Goal: Information Seeking & Learning: Learn about a topic

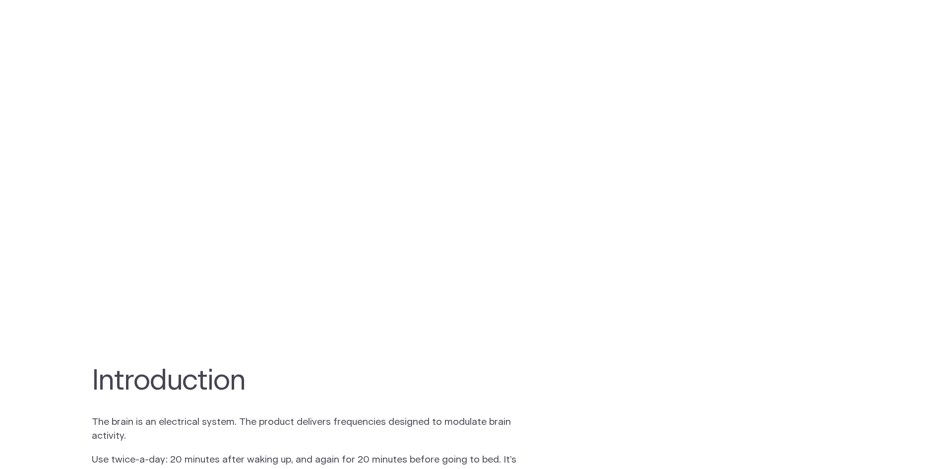
scroll to position [361, 0]
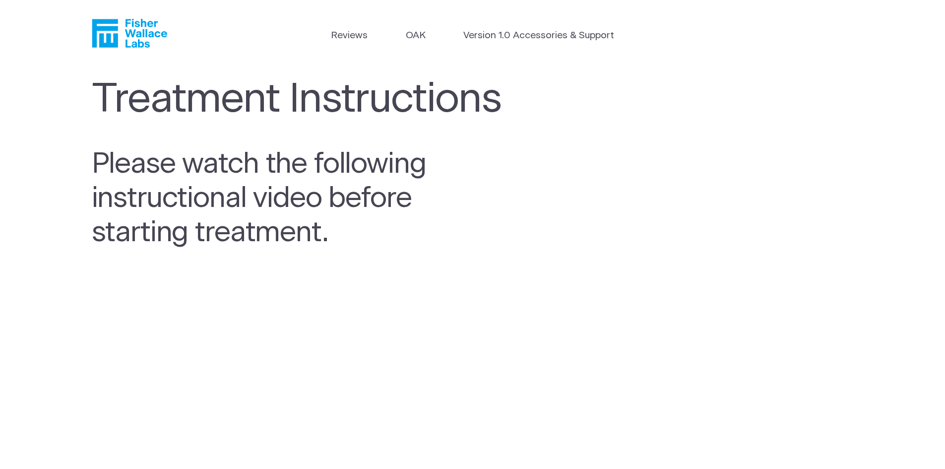
scroll to position [548, 0]
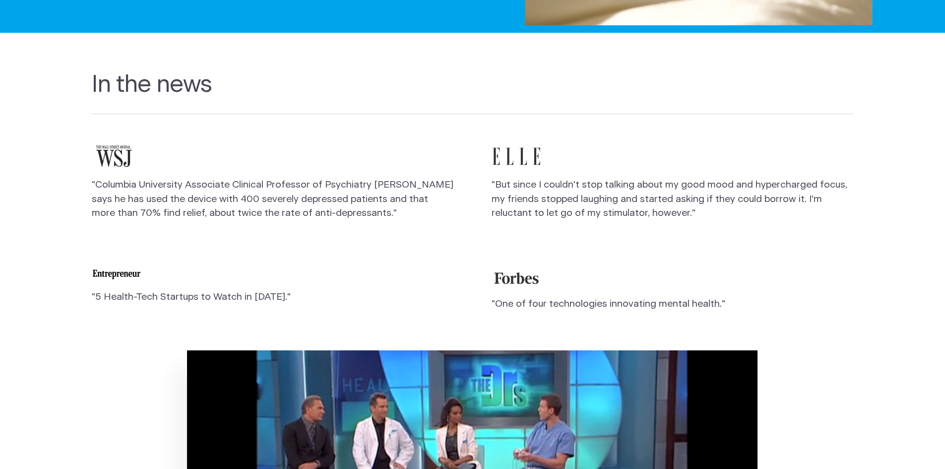
scroll to position [1740, 0]
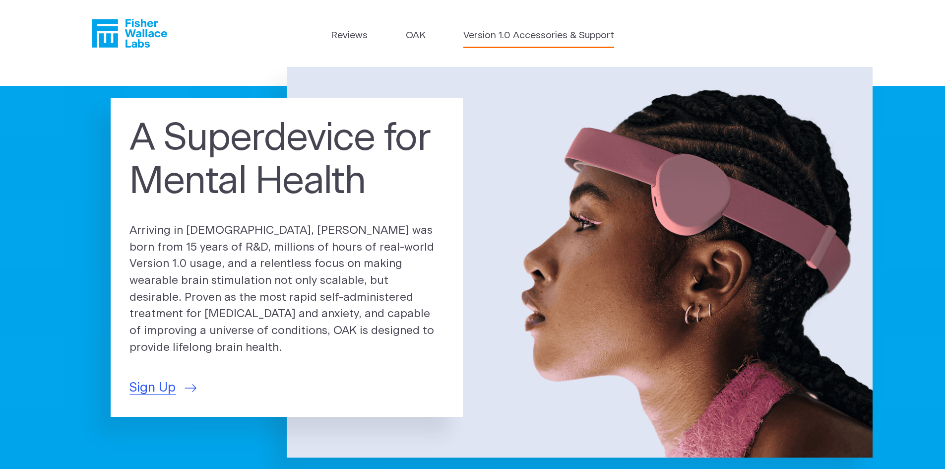
click at [501, 31] on link "Version 1.0 Accessories & Support" at bounding box center [539, 36] width 151 height 14
click at [341, 33] on link "Reviews" at bounding box center [349, 36] width 37 height 14
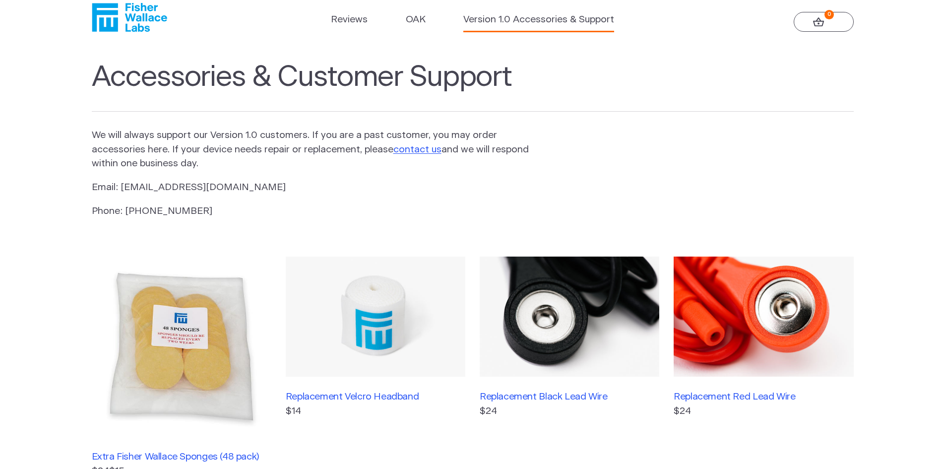
scroll to position [13, 0]
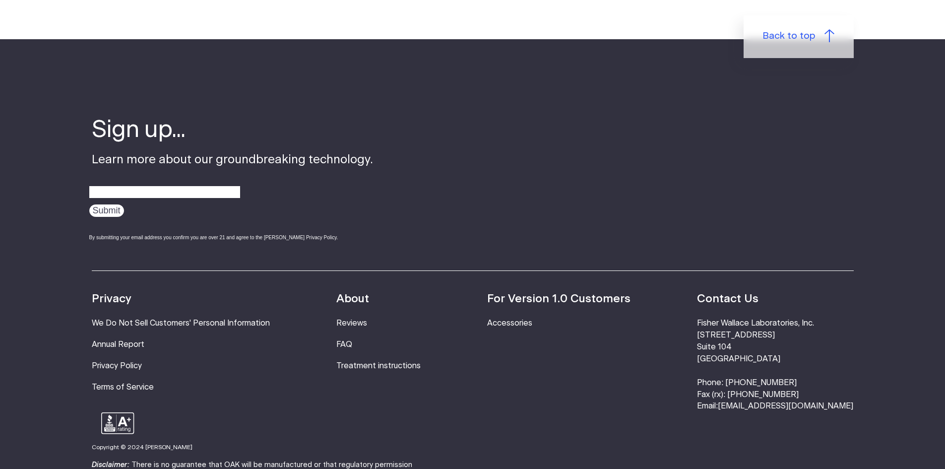
scroll to position [1253, 0]
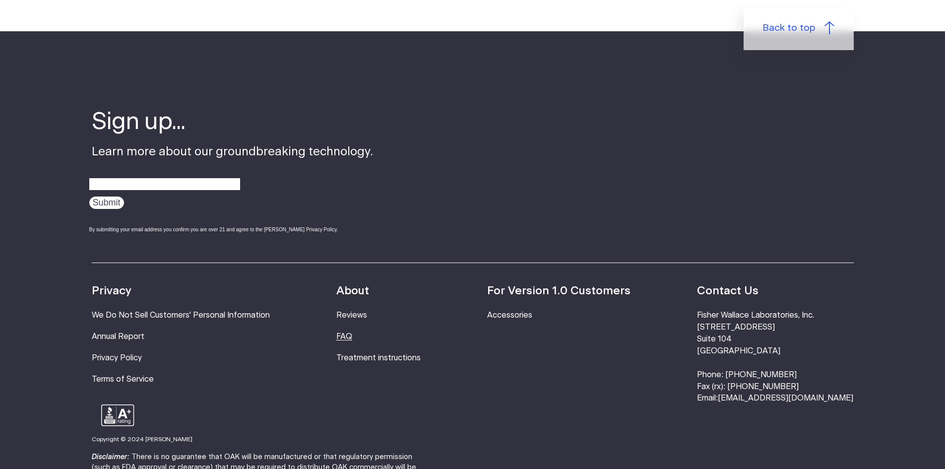
click at [352, 333] on link "FAQ" at bounding box center [344, 337] width 16 height 8
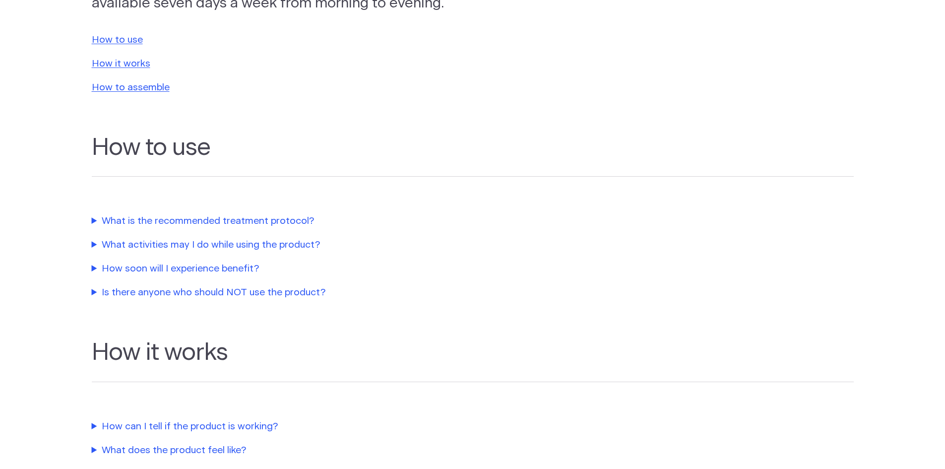
scroll to position [326, 0]
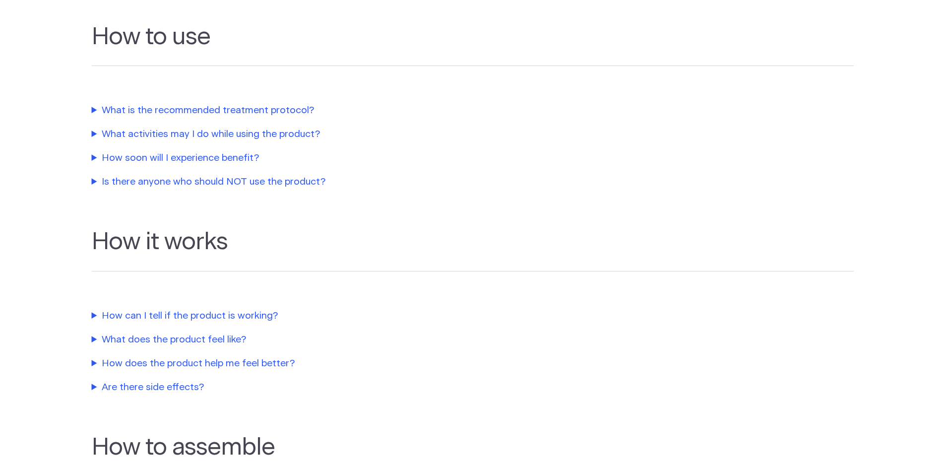
click at [120, 109] on summary "What is the recommended treatment protocol?" at bounding box center [318, 111] width 452 height 14
